Goal: Task Accomplishment & Management: Use online tool/utility

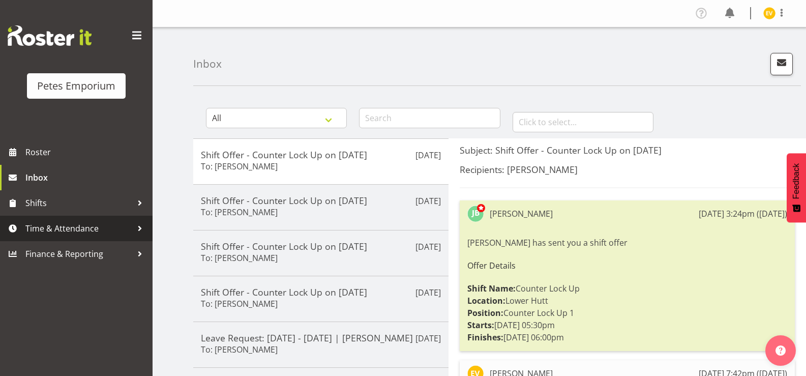
click at [105, 236] on link "Time & Attendance" at bounding box center [76, 228] width 153 height 25
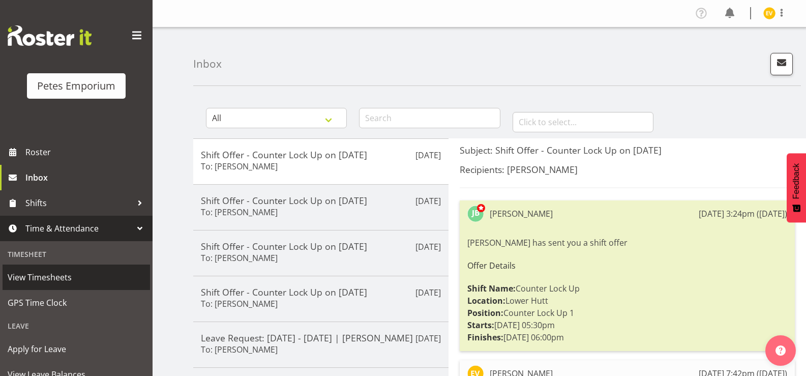
click at [86, 288] on link "View Timesheets" at bounding box center [76, 276] width 147 height 25
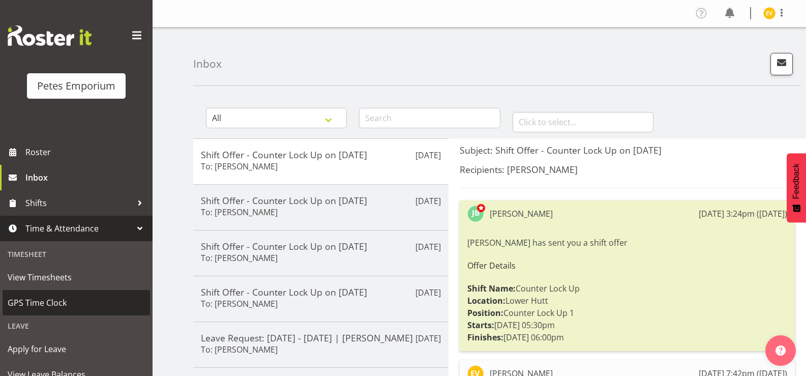
click at [86, 299] on span "GPS Time Clock" at bounding box center [76, 302] width 137 height 15
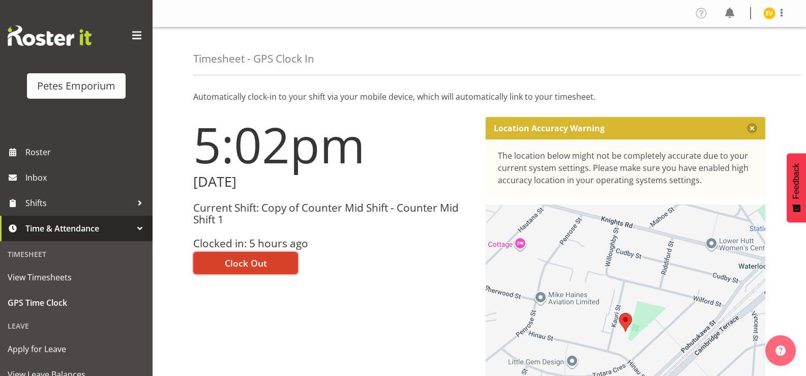
click at [226, 261] on span "Clock Out" at bounding box center [246, 262] width 42 height 13
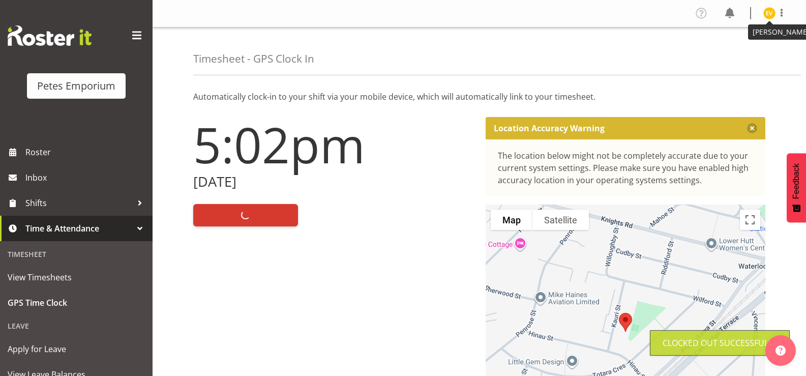
click at [769, 11] on img at bounding box center [769, 13] width 12 height 12
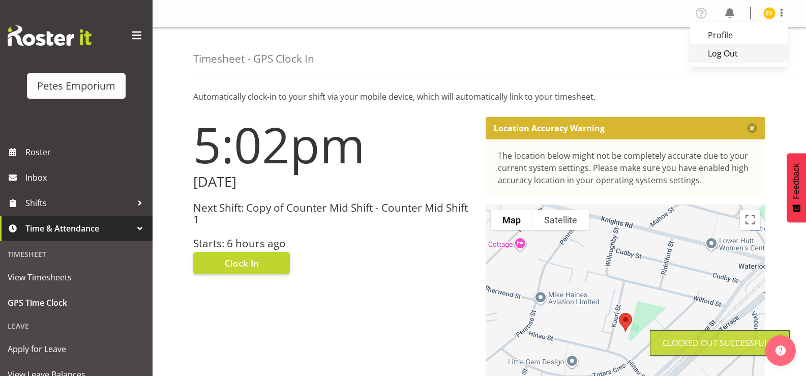
click at [747, 52] on link "Log Out" at bounding box center [739, 53] width 98 height 18
